Goal: Information Seeking & Learning: Learn about a topic

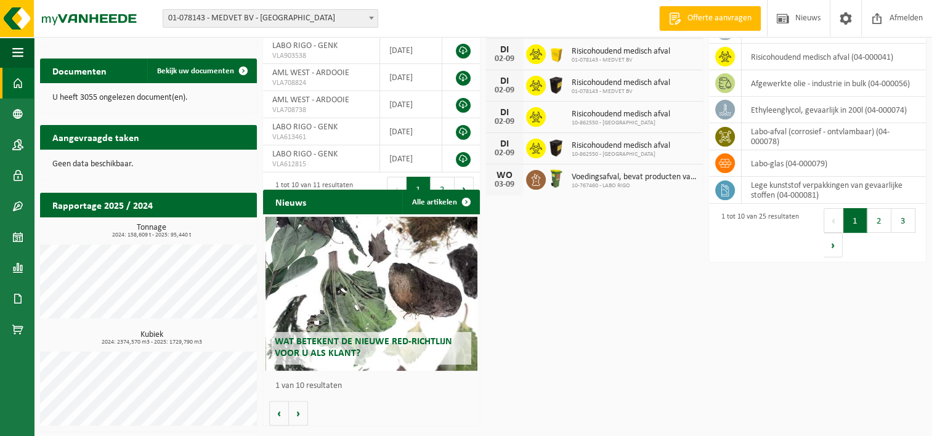
scroll to position [250, 0]
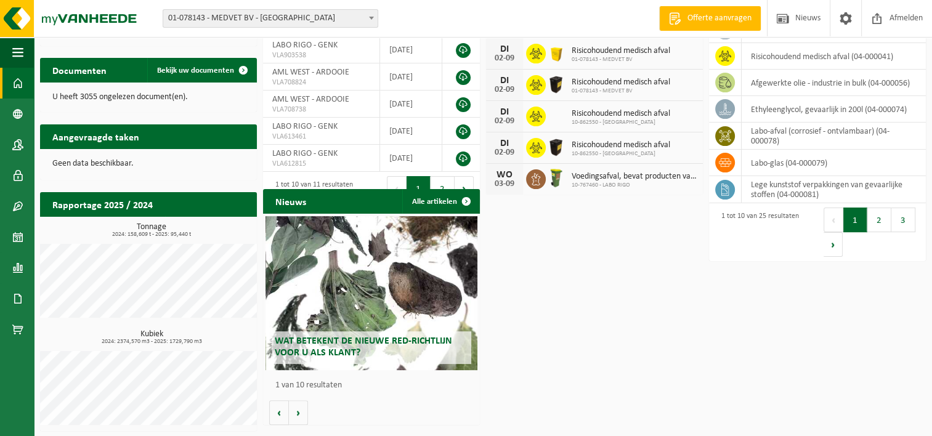
click at [396, 350] on h2 "Wat betekent de nieuwe RED-richtlijn voor u als klant?" at bounding box center [372, 347] width 200 height 32
